Goal: Task Accomplishment & Management: Manage account settings

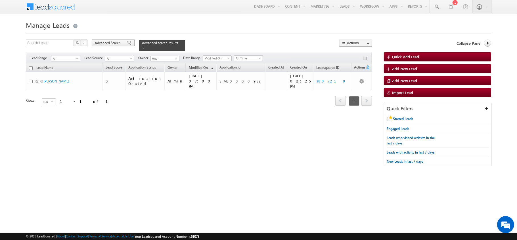
click at [115, 45] on span "Advanced Search" at bounding box center [109, 42] width 28 height 5
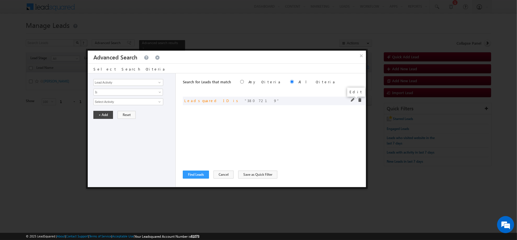
click at [352, 99] on span at bounding box center [353, 100] width 4 height 4
click at [152, 100] on input "3807219" at bounding box center [128, 101] width 70 height 7
paste input "4129427"
type input "4129427"
click at [99, 114] on button "+ Add" at bounding box center [103, 115] width 20 height 8
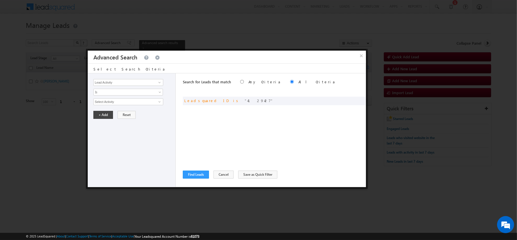
click at [198, 179] on div "Search for Leads that match Any Criteria All Criteria Note that the current tri…" at bounding box center [274, 130] width 183 height 114
click at [198, 178] on button "Find Leads" at bounding box center [196, 174] width 26 height 8
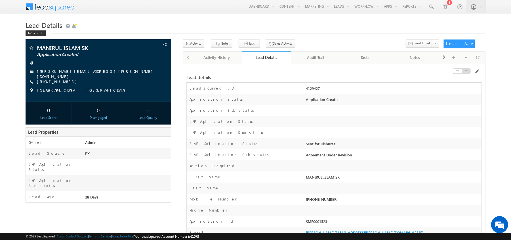
click at [472, 72] on div at bounding box center [435, 72] width 93 height 6
click at [476, 73] on span at bounding box center [477, 71] width 5 height 5
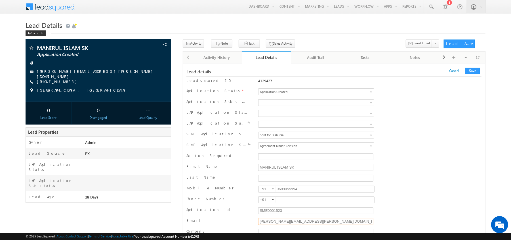
click at [292, 218] on input "[PERSON_NAME][EMAIL_ADDRESS][PERSON_NAME][DOMAIN_NAME]" at bounding box center [315, 221] width 115 height 7
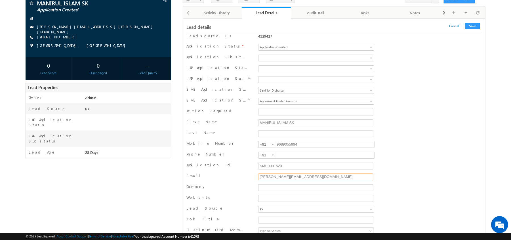
click at [348, 175] on div "[PERSON_NAME][EMAIL_ADDRESS][DOMAIN_NAME]" at bounding box center [316, 177] width 119 height 9
type input "[PERSON_NAME][EMAIL_ADDRESS][DOMAIN_NAME]"
click at [397, 170] on div "Application id SME0001523" at bounding box center [333, 166] width 295 height 9
click at [475, 27] on button "Save" at bounding box center [472, 26] width 15 height 6
